Goal: Find specific fact: Find specific fact

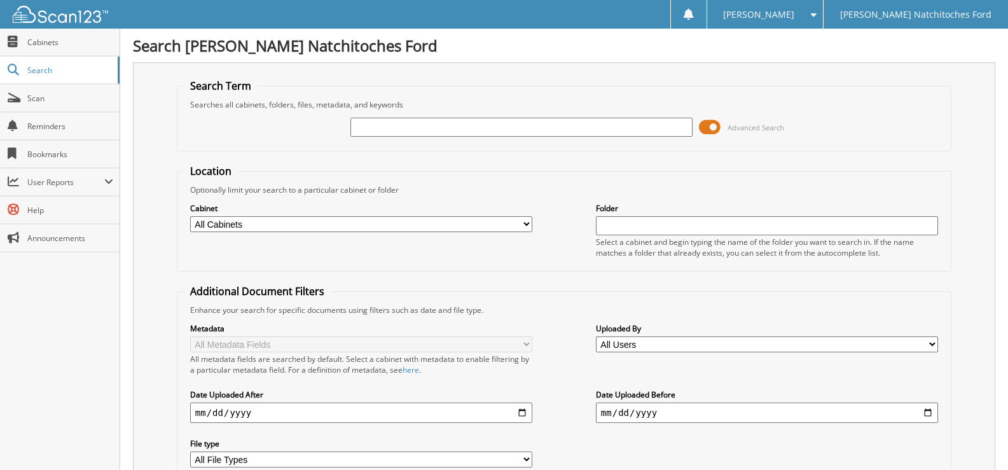
click at [384, 133] on input "text" at bounding box center [521, 127] width 342 height 19
paste input "UT87045A"
type input "UT87045A"
click at [675, 129] on input "UT87045A" at bounding box center [521, 127] width 342 height 19
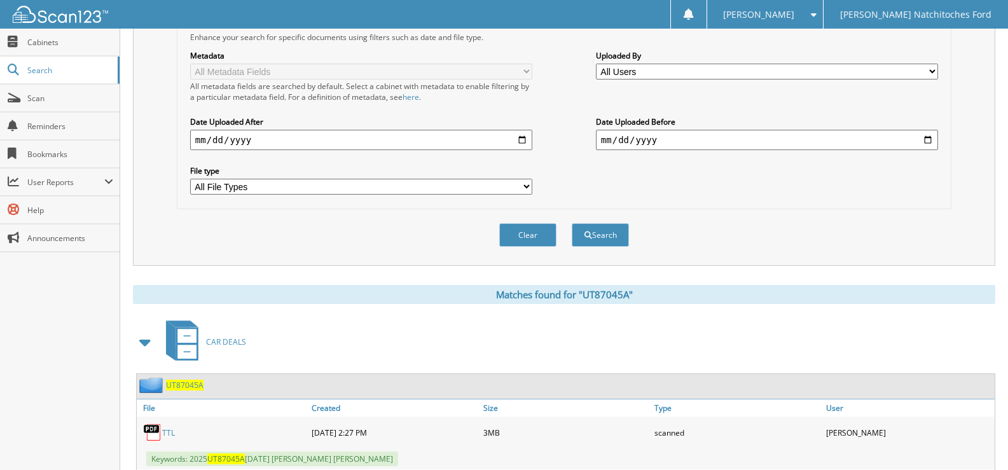
scroll to position [364, 0]
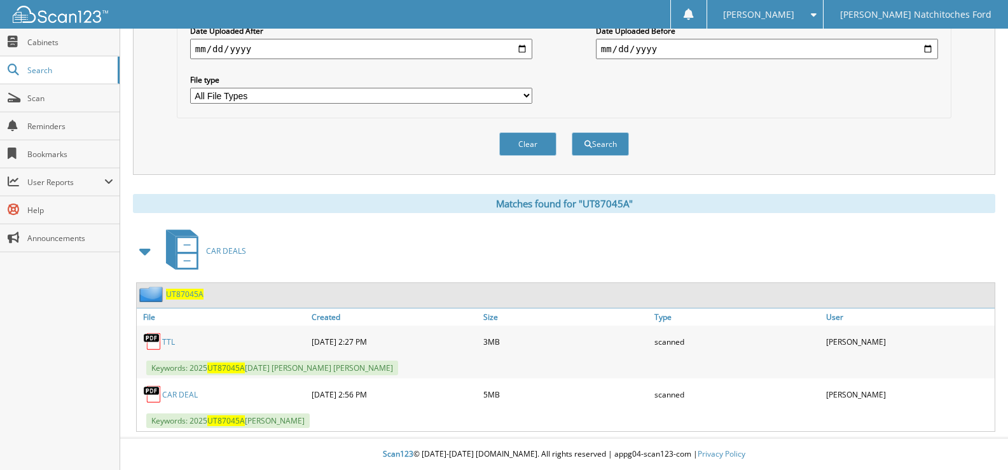
click at [172, 395] on link "CAR DEAL" at bounding box center [180, 394] width 36 height 11
click at [167, 343] on link "TTL" at bounding box center [168, 341] width 13 height 11
